Goal: Information Seeking & Learning: Learn about a topic

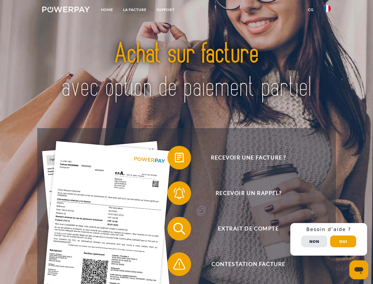
click at [66, 10] on img at bounding box center [66, 10] width 48 height 6
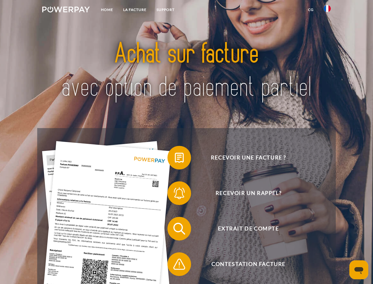
click at [327, 10] on img at bounding box center [327, 8] width 7 height 7
click at [311, 10] on link "CG" at bounding box center [311, 9] width 16 height 11
click at [175, 159] on span at bounding box center [171, 158] width 30 height 30
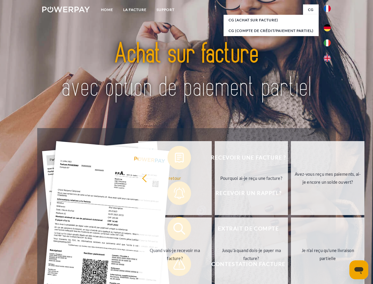
click at [175, 194] on div "Recevoir une facture ? Recevoir un rappel? Extrait de compte retour" at bounding box center [186, 246] width 298 height 236
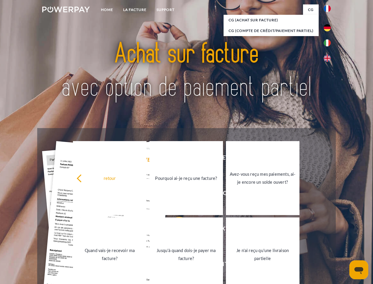
click at [175, 230] on link "Jusqu'à quand dois-je payer ma facture?" at bounding box center [187, 254] width 74 height 74
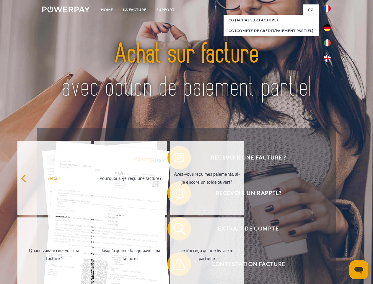
click at [175, 265] on span at bounding box center [171, 264] width 30 height 30
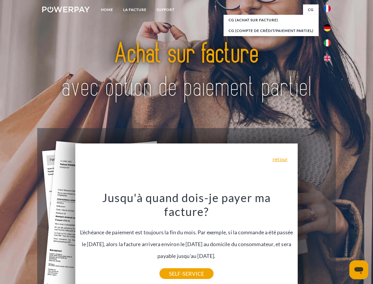
click at [329, 239] on div "Recevoir une facture ? Recevoir un rappel? Extrait de compte retour" at bounding box center [186, 246] width 298 height 236
click at [314, 240] on span "Extrait de compte" at bounding box center [248, 229] width 145 height 24
click at [343, 241] on header "Home LA FACTURE Support" at bounding box center [186, 204] width 373 height 408
